Goal: Check status: Check status

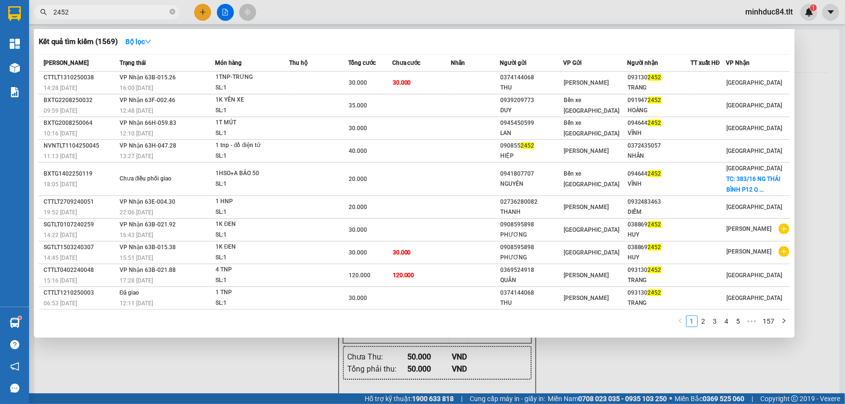
click at [818, 119] on div at bounding box center [422, 202] width 845 height 404
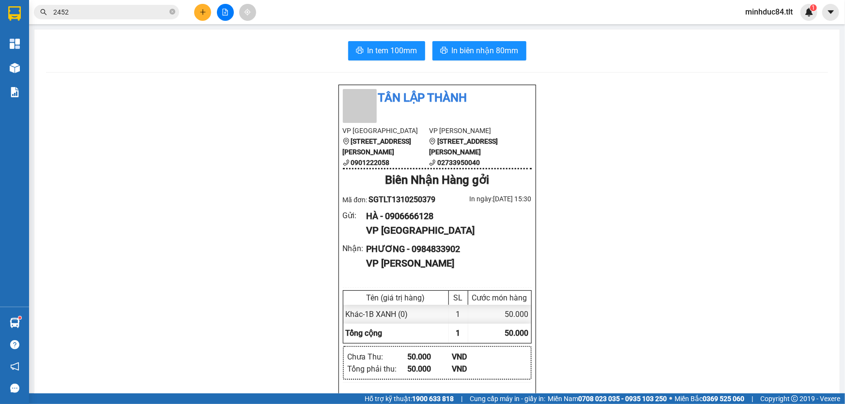
click at [126, 4] on div "Kết quả tìm kiếm ( 1569 ) Bộ lọc Mã ĐH Trạng thái Món hàng Thu hộ Tổng cước Chư…" at bounding box center [94, 12] width 189 height 17
click at [98, 7] on input "2452" at bounding box center [110, 12] width 114 height 11
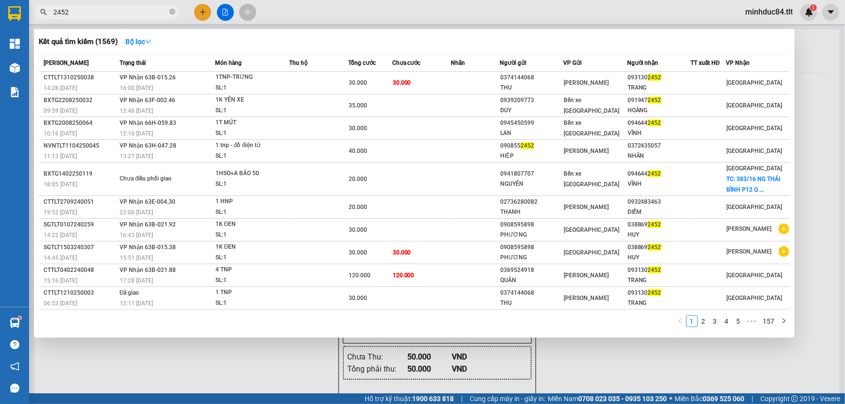
click at [97, 7] on input "2452" at bounding box center [110, 12] width 114 height 11
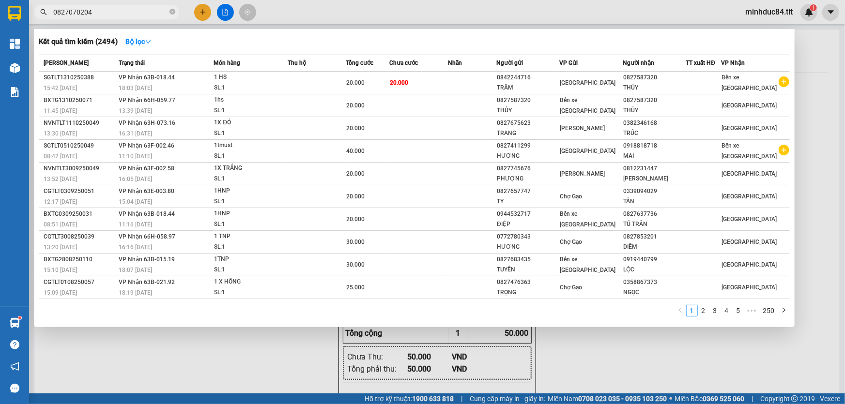
type input "0827070204"
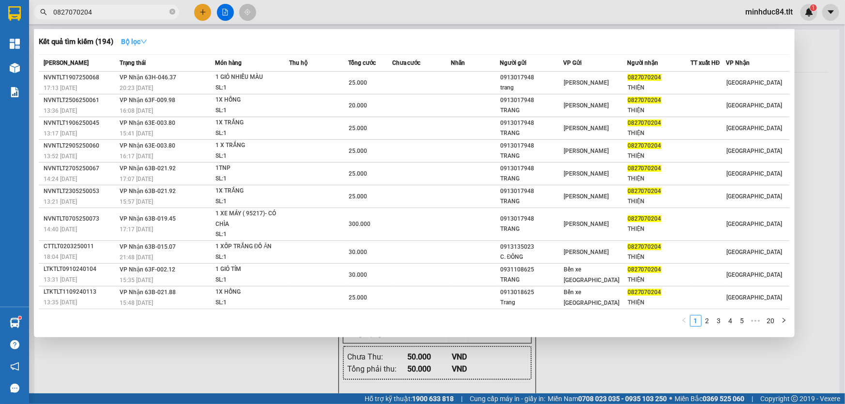
click at [137, 44] on strong "Bộ lọc" at bounding box center [134, 42] width 26 height 8
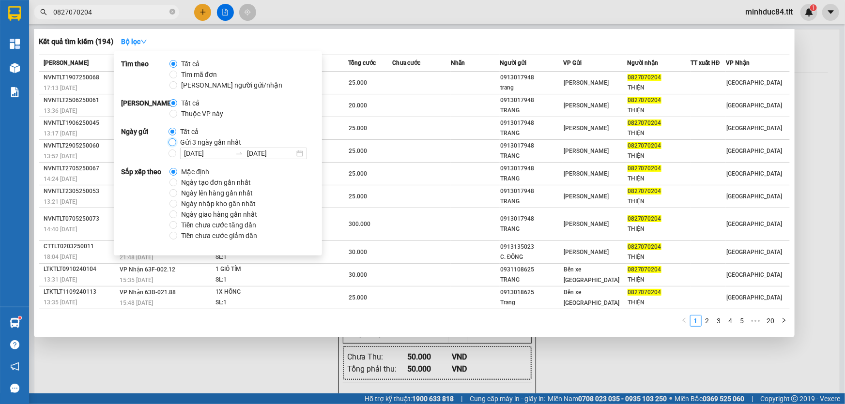
click at [171, 139] on input "Gửi 3 ngày gần nhất" at bounding box center [173, 143] width 8 height 8
radio input "true"
radio input "false"
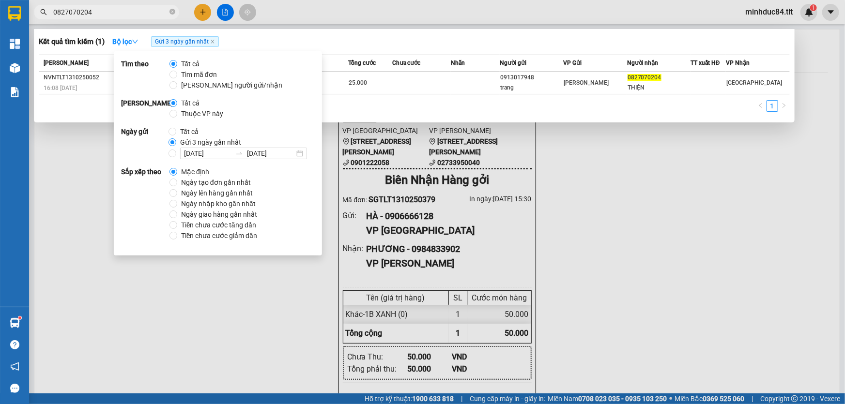
click at [478, 48] on div "Kết quả tìm kiếm ( 1 ) Bộ lọc Gửi 3 ngày gần nhất" at bounding box center [414, 41] width 751 height 15
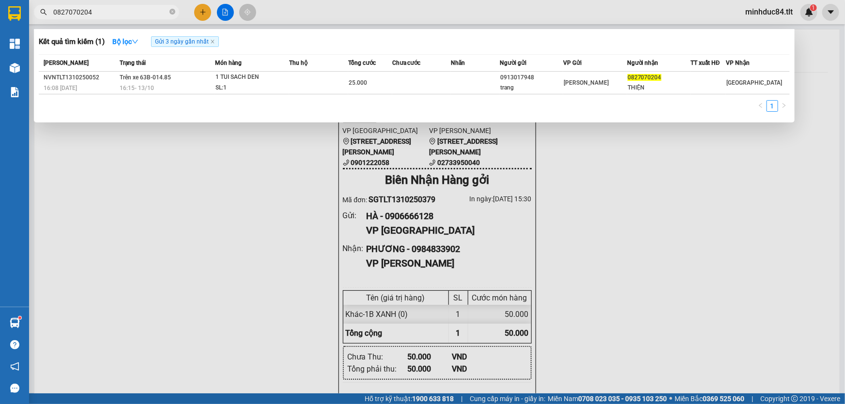
click at [115, 7] on input "0827070204" at bounding box center [110, 12] width 114 height 11
click at [121, 10] on input "0827070204" at bounding box center [110, 12] width 114 height 11
type input "6673"
click at [680, 195] on div at bounding box center [422, 202] width 845 height 404
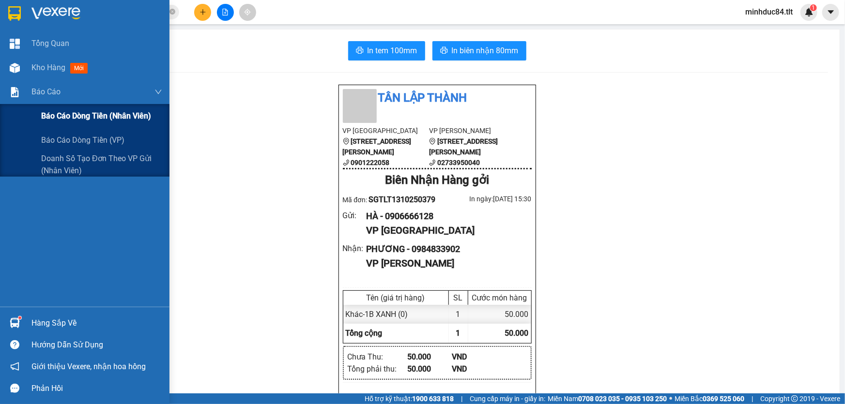
click at [65, 126] on div "Báo cáo dòng tiền (Nhân Viên)" at bounding box center [101, 116] width 121 height 24
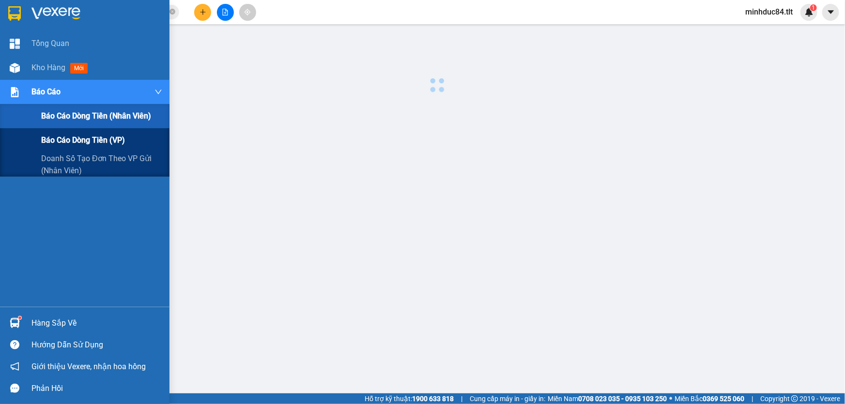
click at [75, 137] on span "Báo cáo dòng tiền (VP)" at bounding box center [83, 140] width 84 height 12
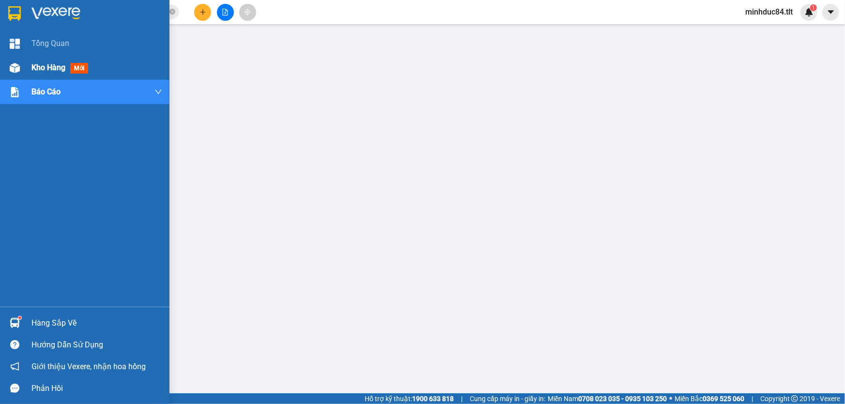
click at [22, 71] on div at bounding box center [14, 68] width 17 height 17
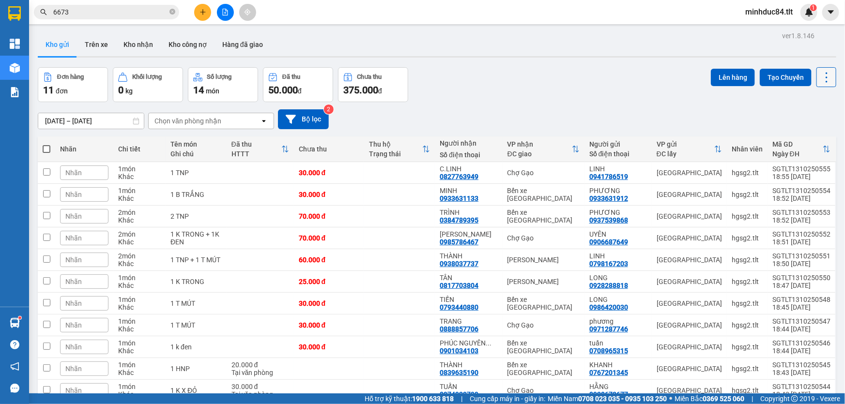
click at [821, 76] on icon at bounding box center [827, 78] width 14 height 14
click at [805, 136] on span "Làm mới" at bounding box center [806, 138] width 27 height 10
